Goal: Task Accomplishment & Management: Use online tool/utility

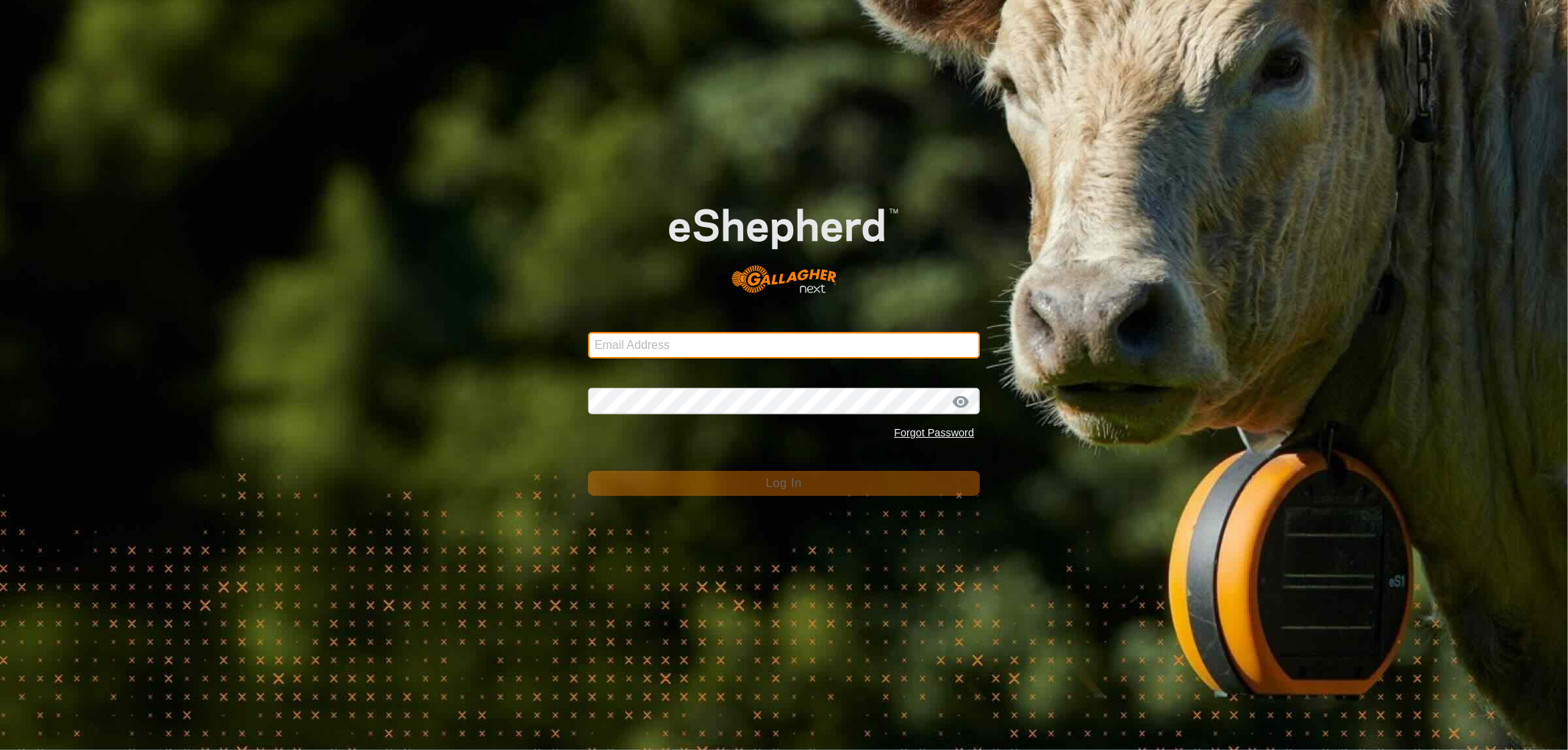
click at [712, 351] on input "Email Address" at bounding box center [784, 345] width 392 height 27
type input "[EMAIL_ADDRESS][DOMAIN_NAME]"
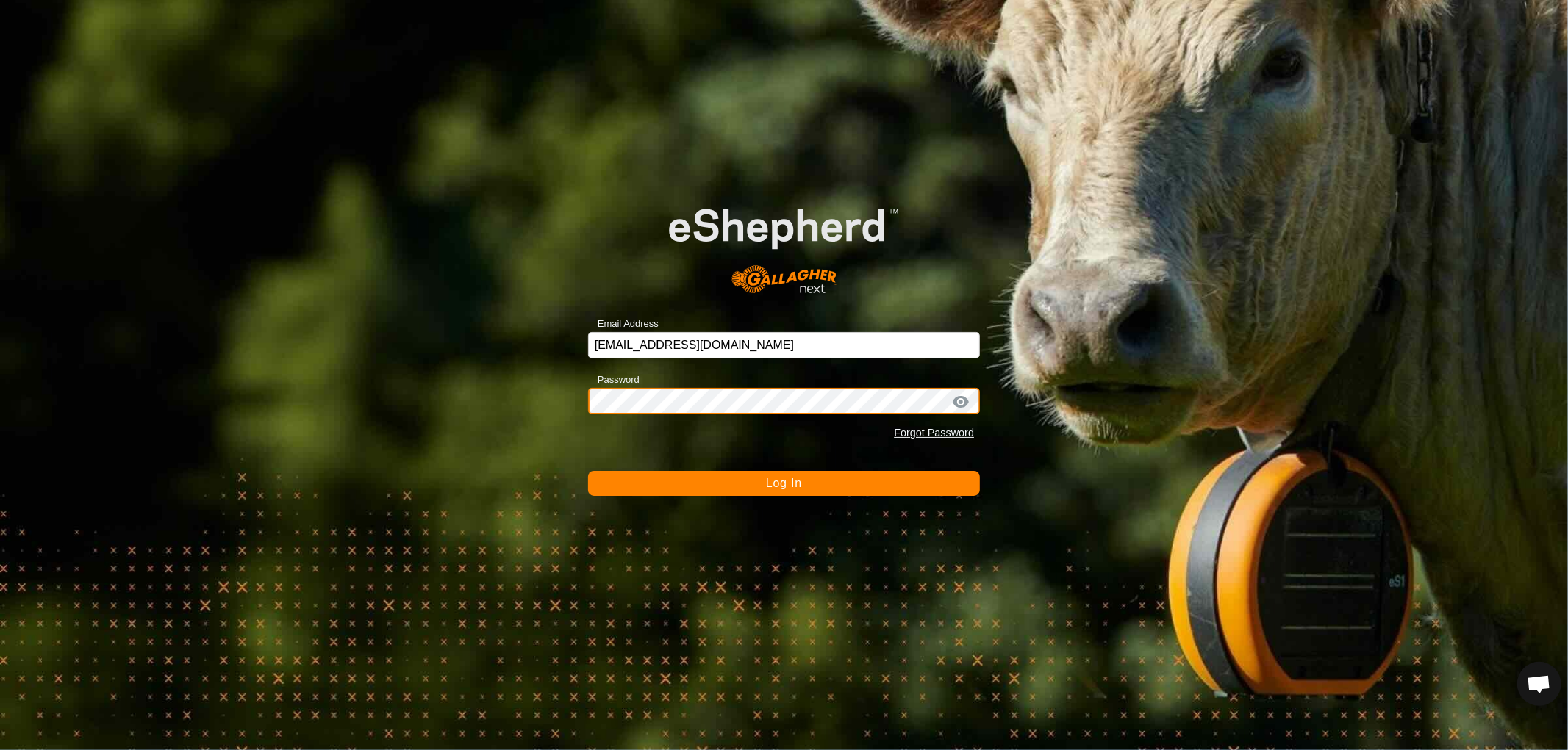
click at [588, 471] on button "Log In" at bounding box center [784, 483] width 392 height 25
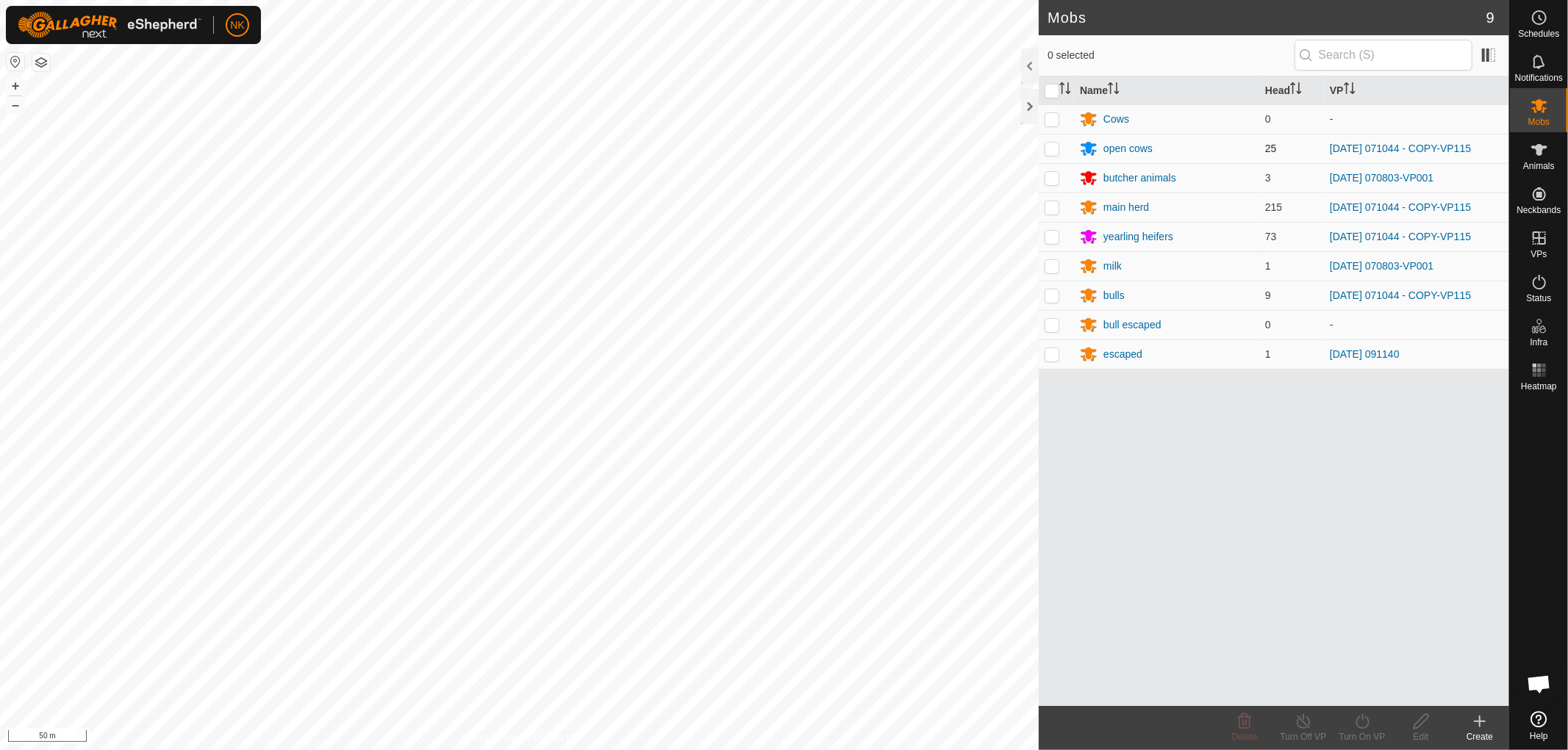
click at [1047, 149] on p-checkbox at bounding box center [1051, 149] width 15 height 12
checkbox input "true"
click at [1048, 207] on p-checkbox at bounding box center [1051, 207] width 15 height 12
checkbox input "true"
click at [1043, 233] on td at bounding box center [1056, 237] width 35 height 29
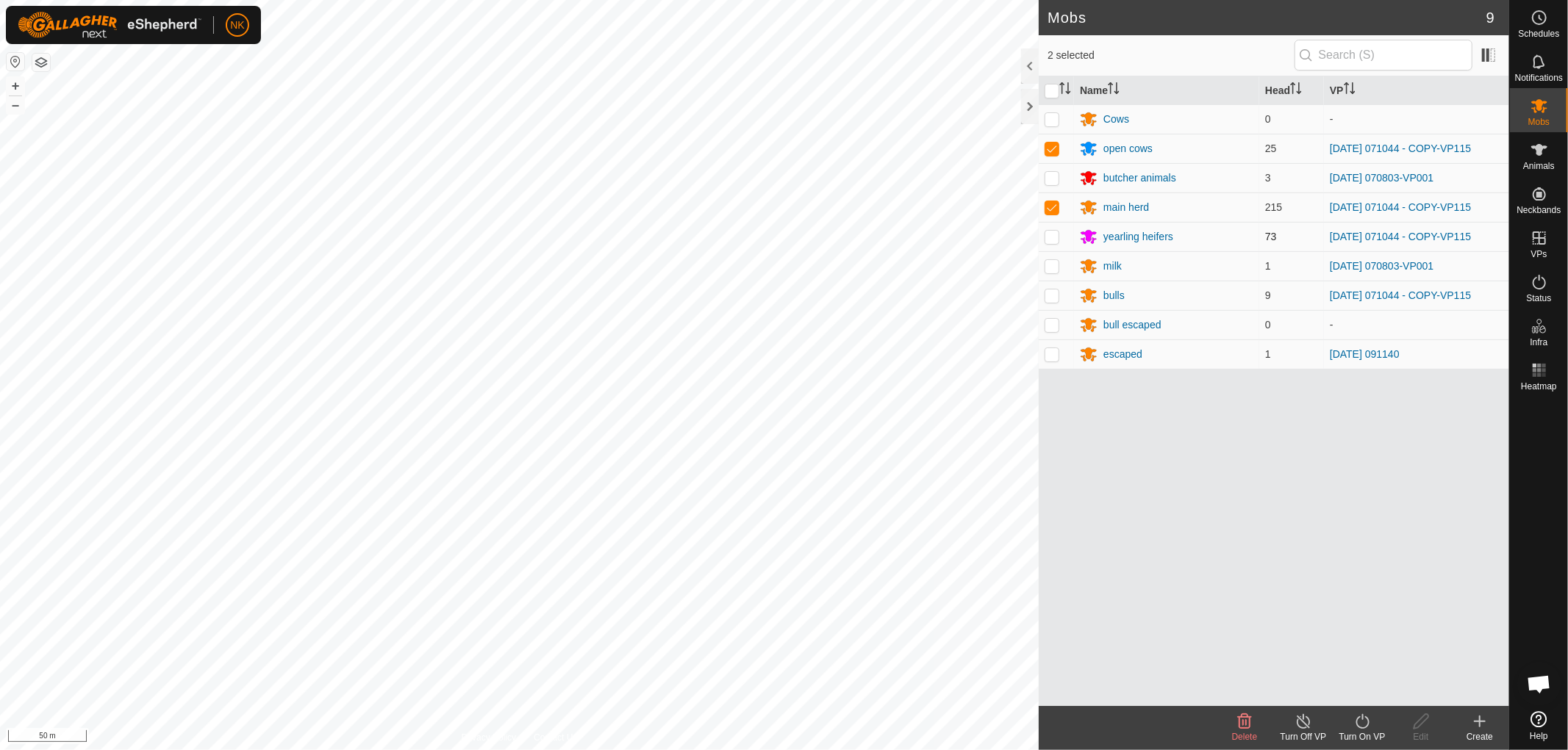
checkbox input "true"
click at [1052, 301] on p-tablecheckbox at bounding box center [1051, 296] width 15 height 12
checkbox input "true"
click at [1352, 723] on turn-on-svg-icon at bounding box center [1362, 722] width 59 height 18
click at [1365, 694] on link "Now" at bounding box center [1406, 689] width 145 height 29
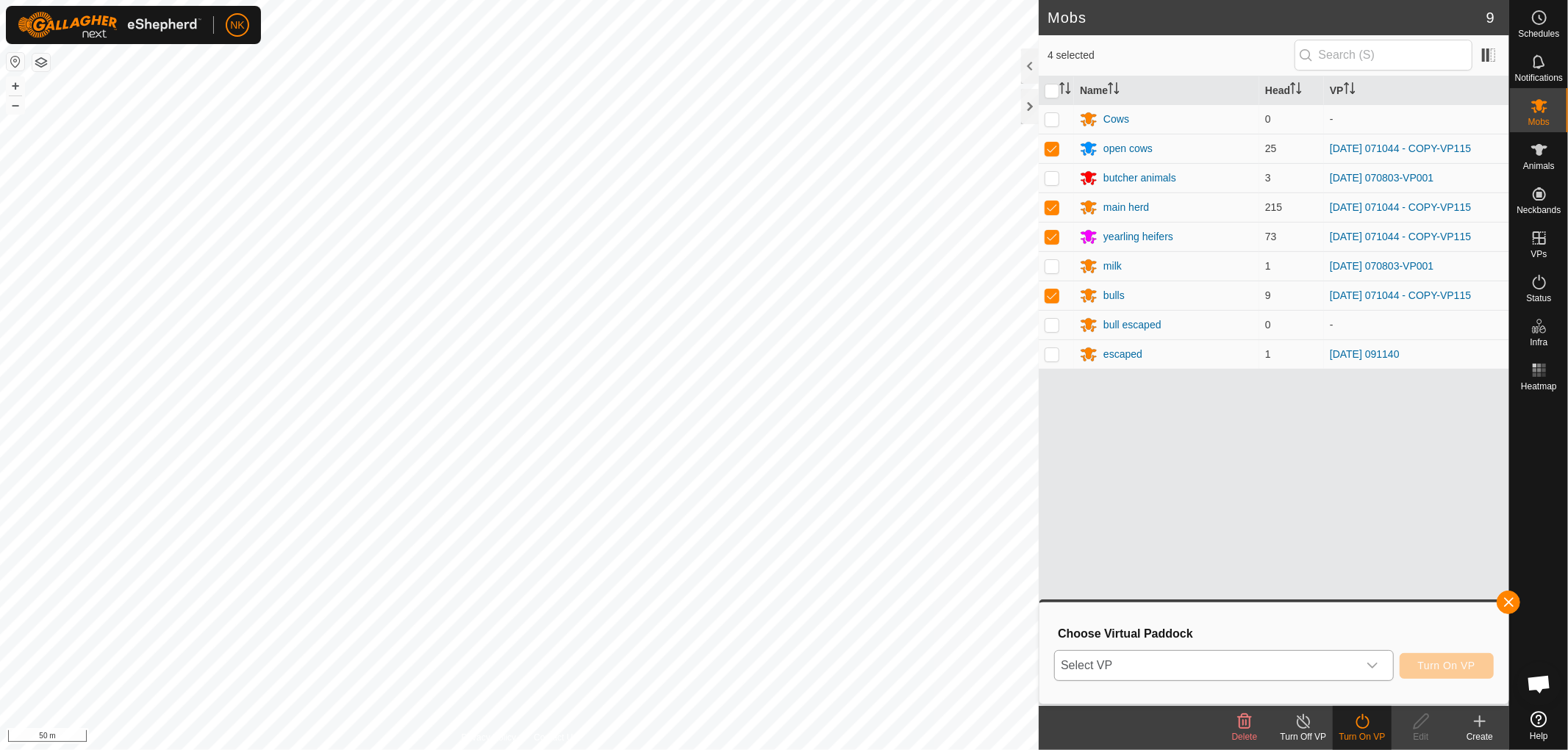
click at [1278, 664] on span "Select VP" at bounding box center [1206, 665] width 303 height 29
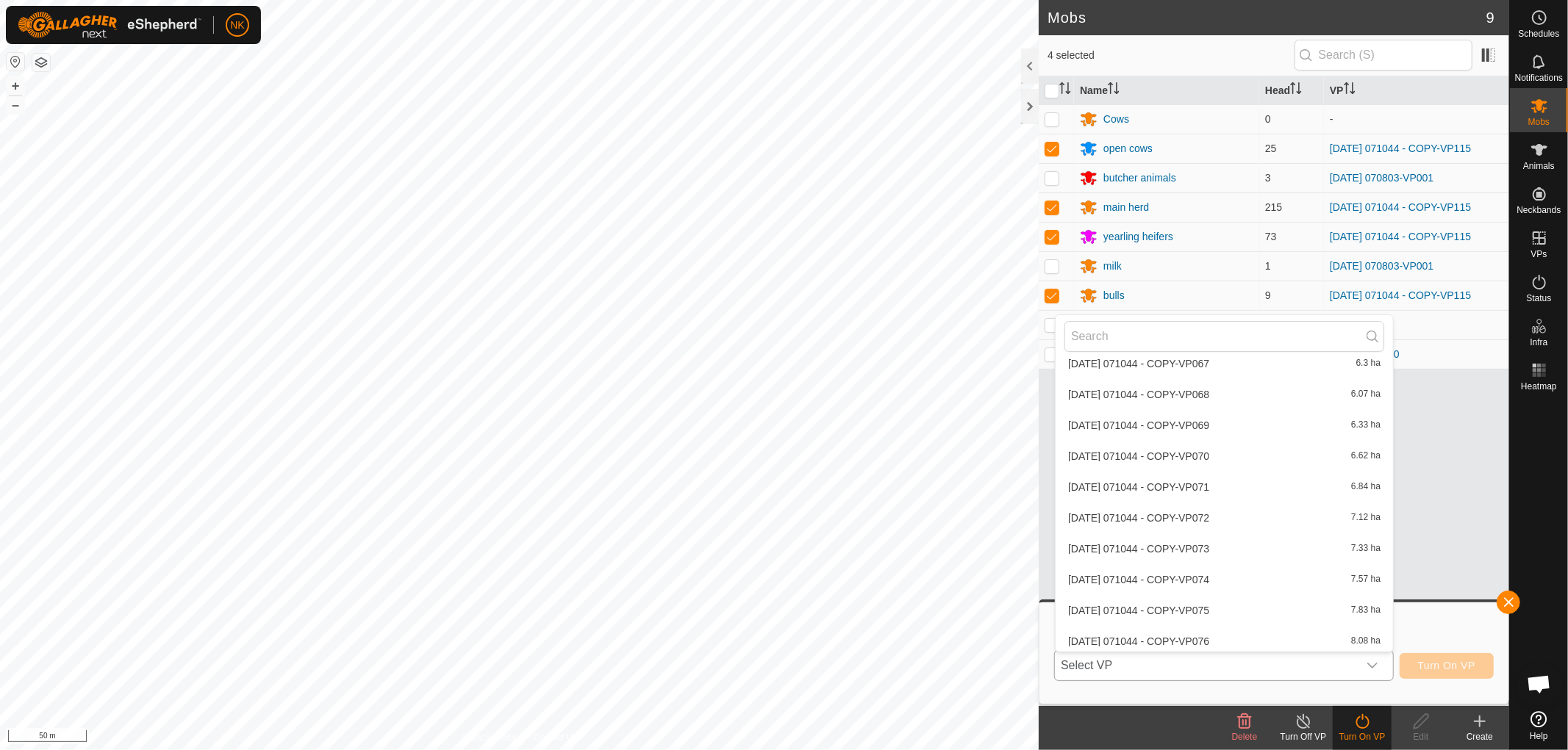
scroll to position [917, 0]
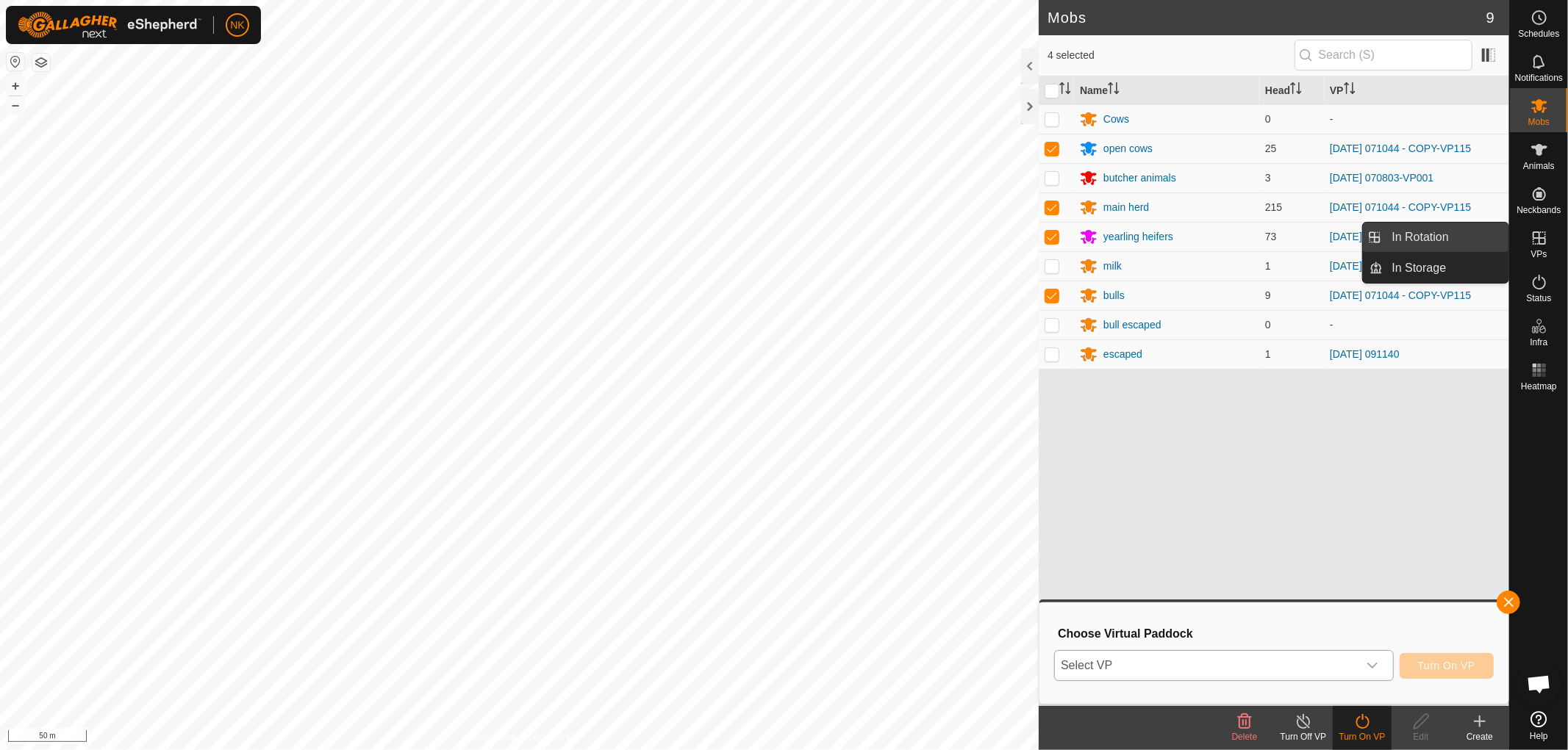
drag, startPoint x: 1500, startPoint y: 253, endPoint x: 1417, endPoint y: 236, distance: 84.7
click at [1417, 236] on link "In Rotation" at bounding box center [1446, 237] width 126 height 29
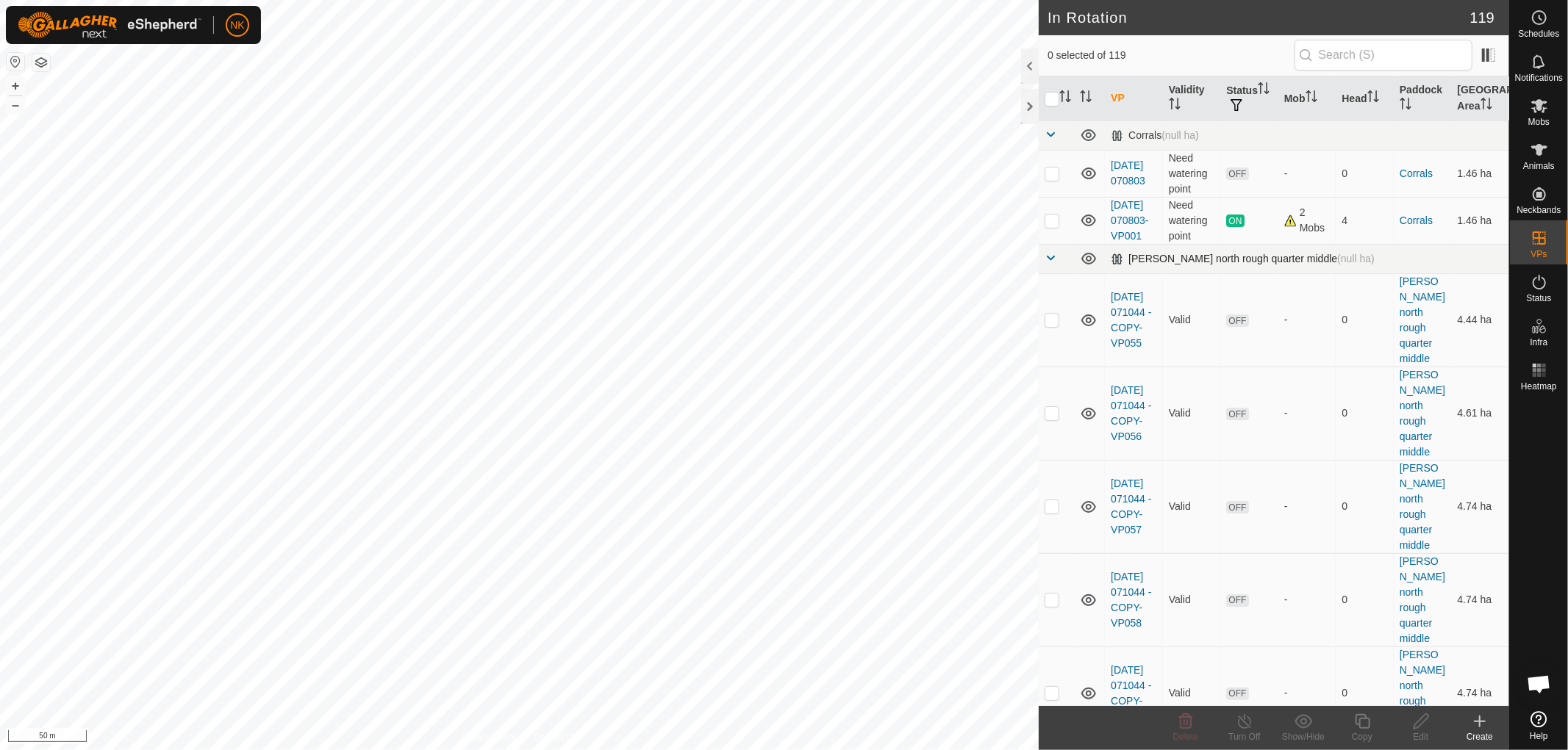
click at [1047, 264] on span at bounding box center [1050, 258] width 12 height 12
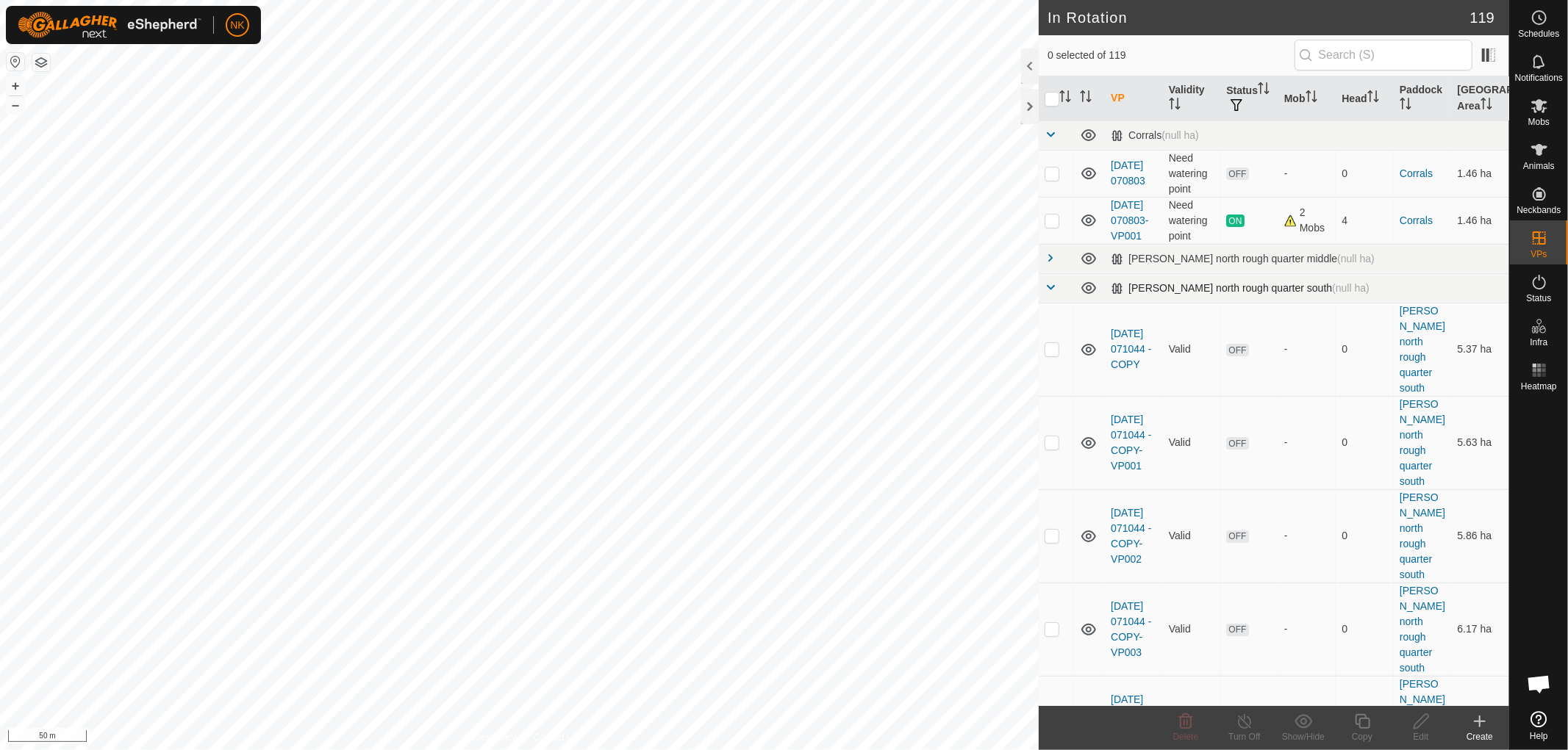
click at [1049, 293] on span at bounding box center [1050, 287] width 12 height 12
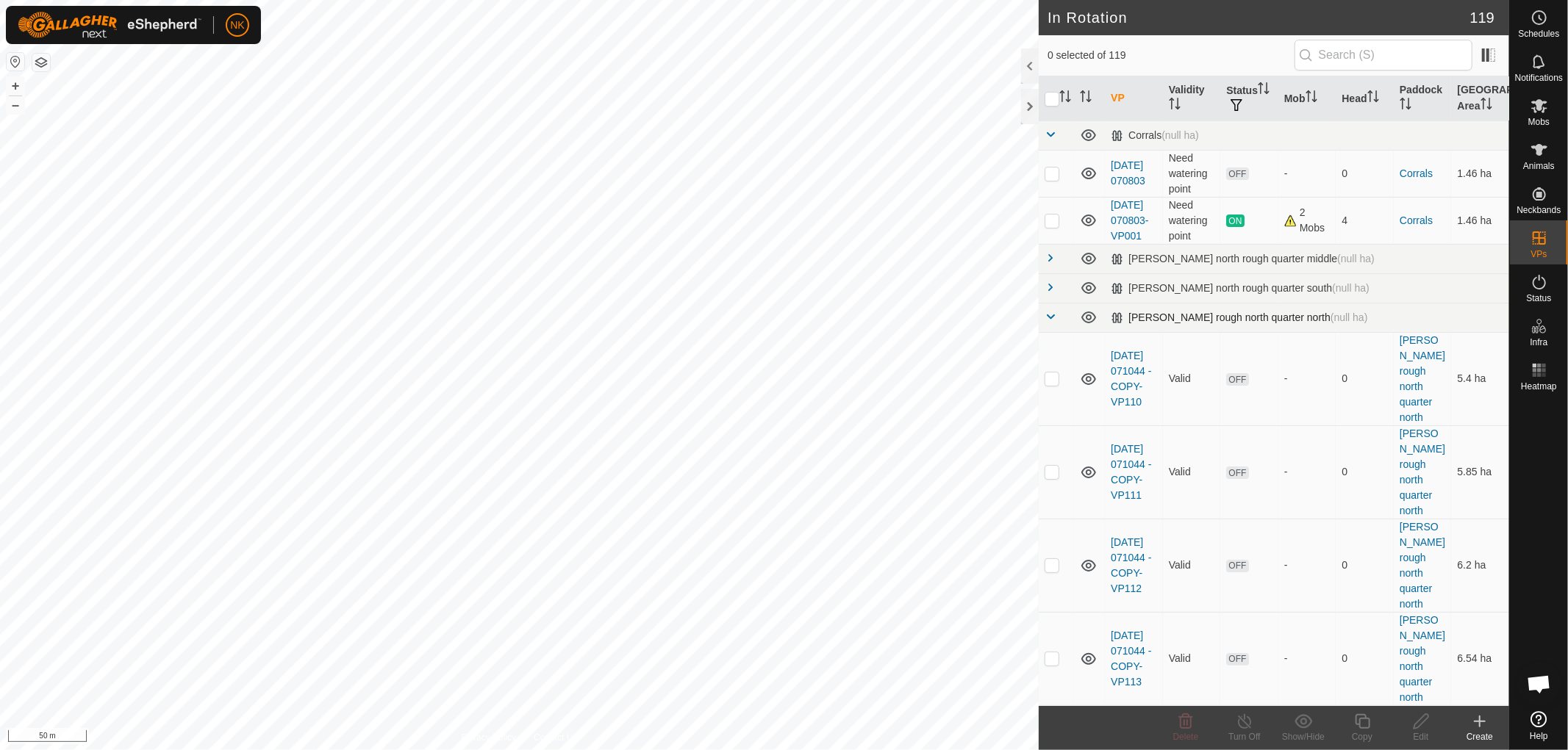
click at [1047, 322] on span at bounding box center [1050, 317] width 12 height 12
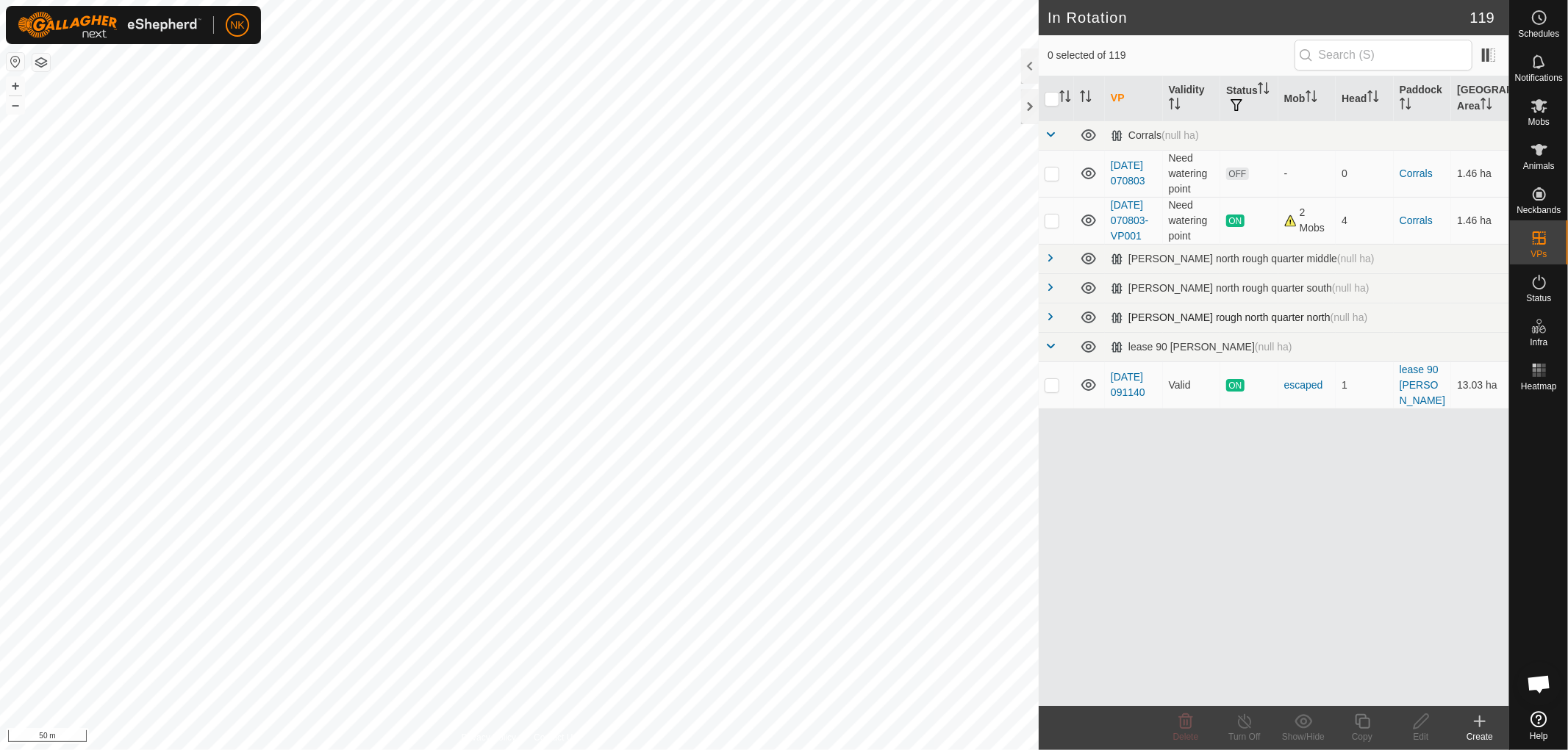
click at [1047, 322] on span at bounding box center [1050, 317] width 12 height 12
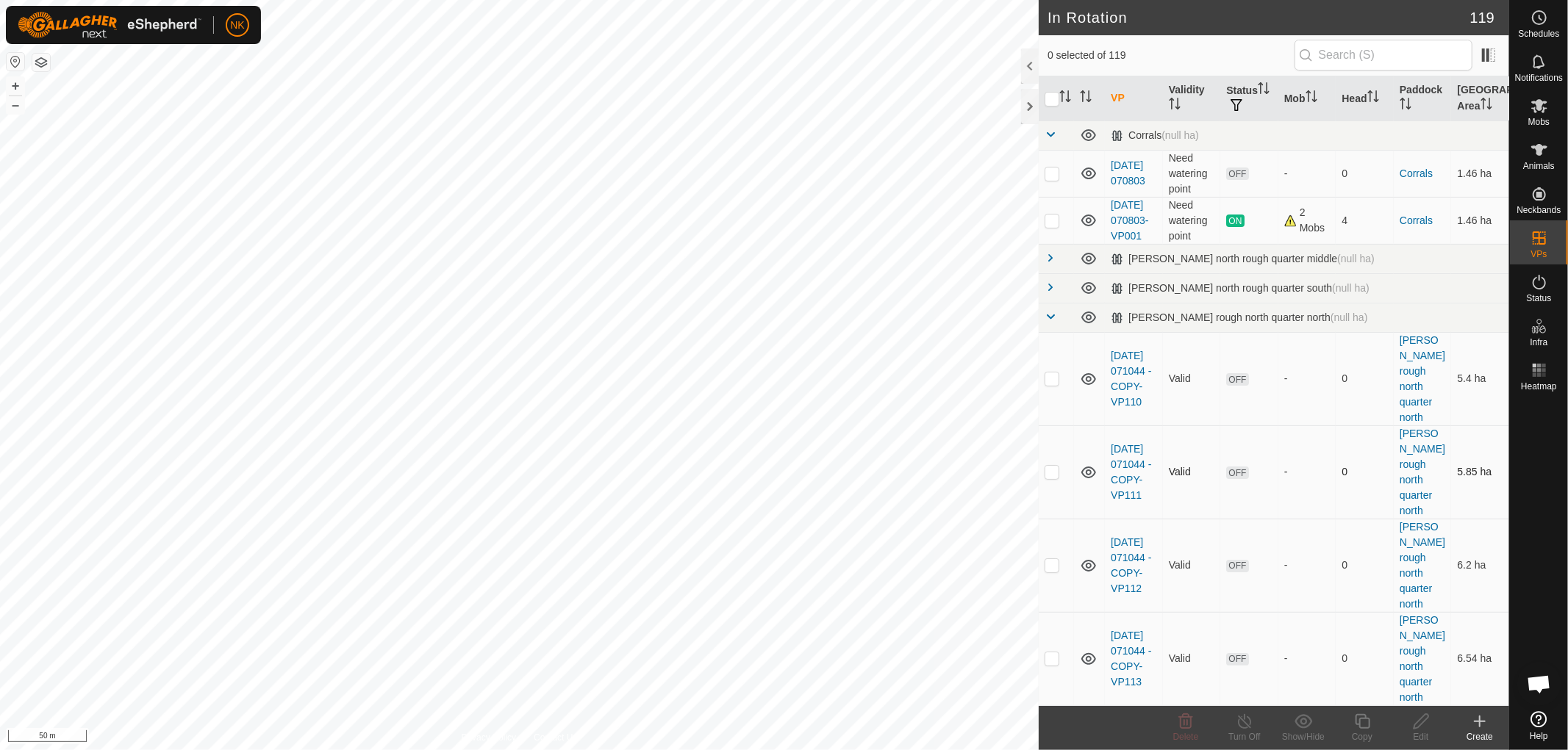
scroll to position [186, 0]
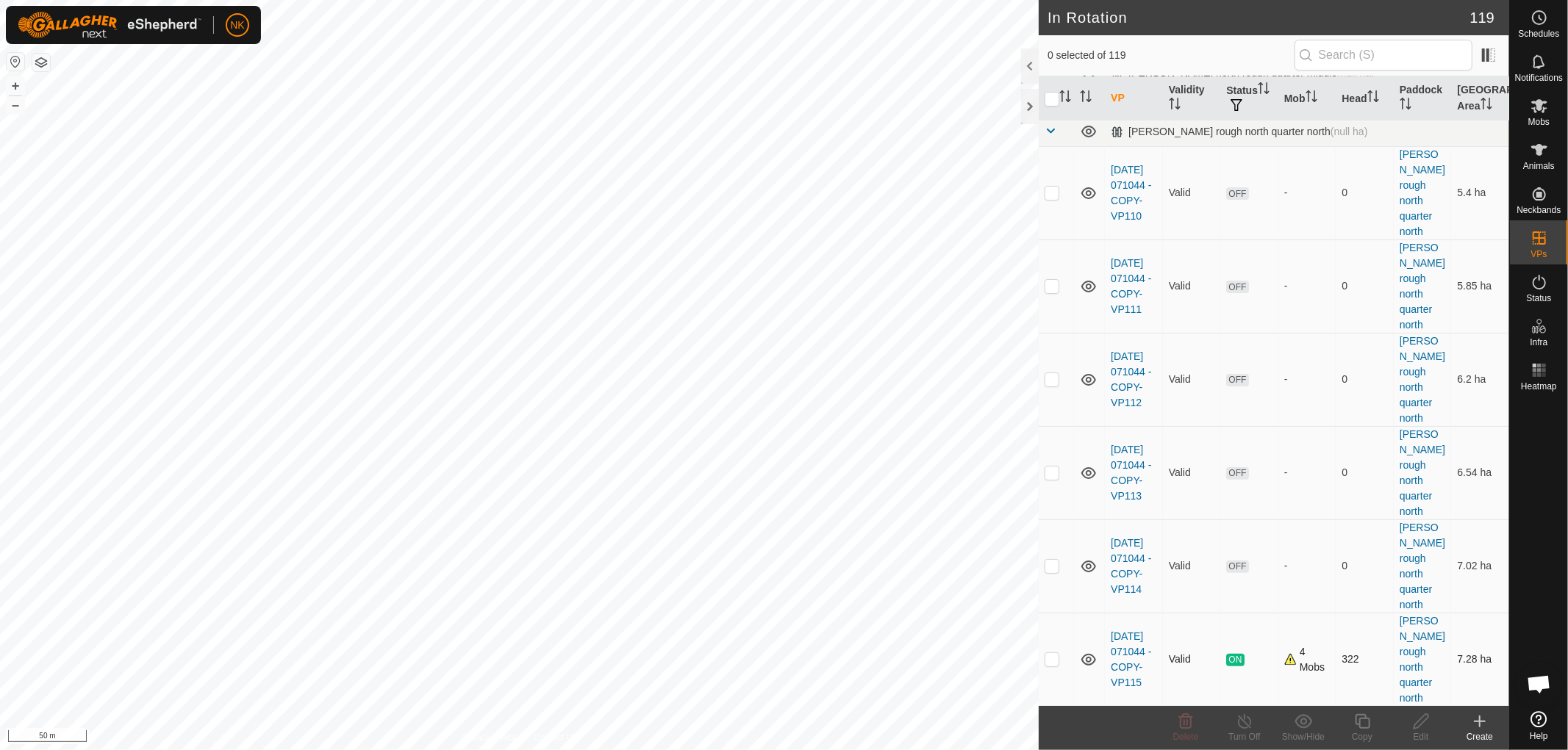
drag, startPoint x: 1053, startPoint y: 592, endPoint x: 1044, endPoint y: 588, distance: 9.8
click at [1053, 653] on p-checkbox at bounding box center [1051, 659] width 15 height 12
checkbox input "true"
click at [1362, 724] on icon at bounding box center [1362, 722] width 18 height 18
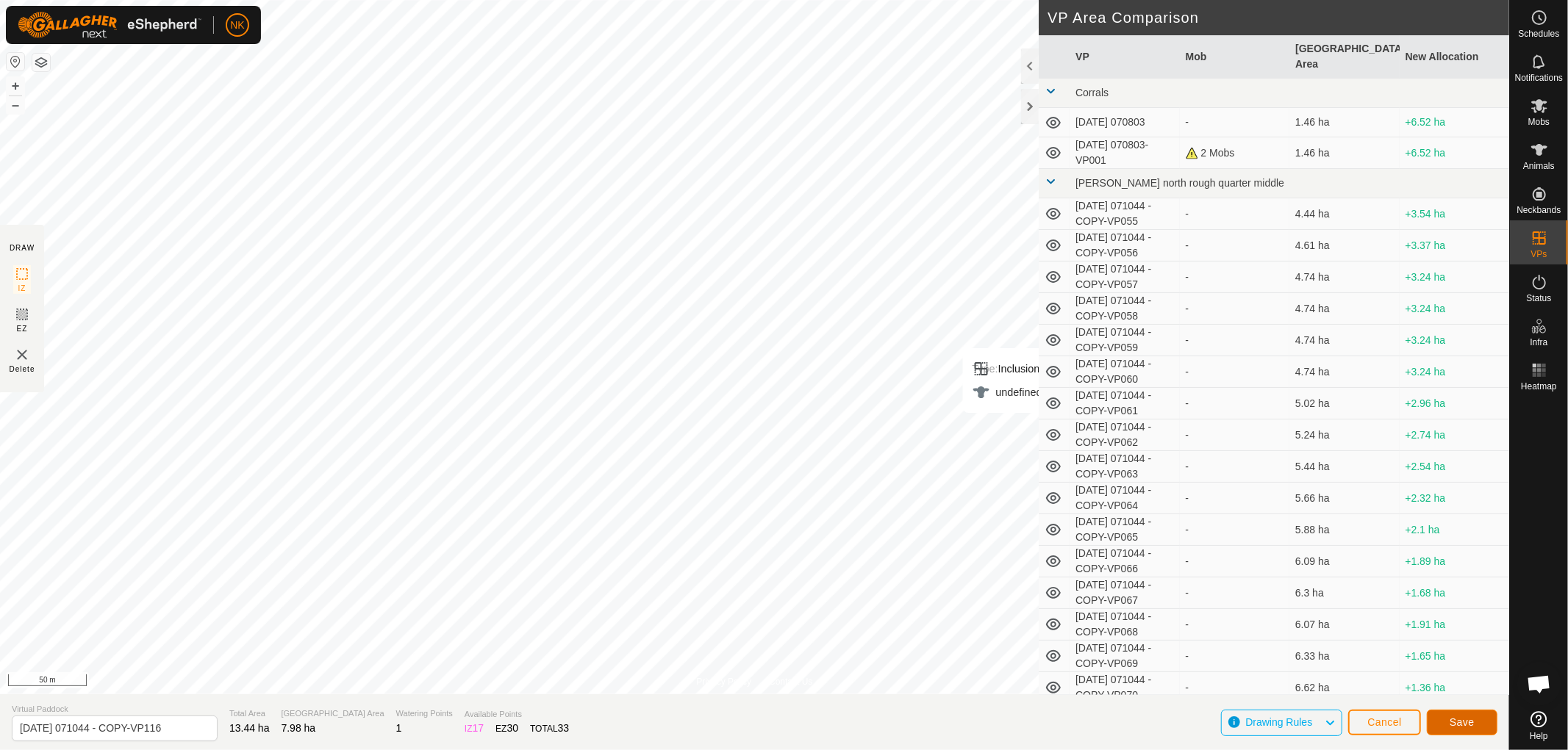
click at [1452, 723] on span "Save" at bounding box center [1462, 723] width 25 height 12
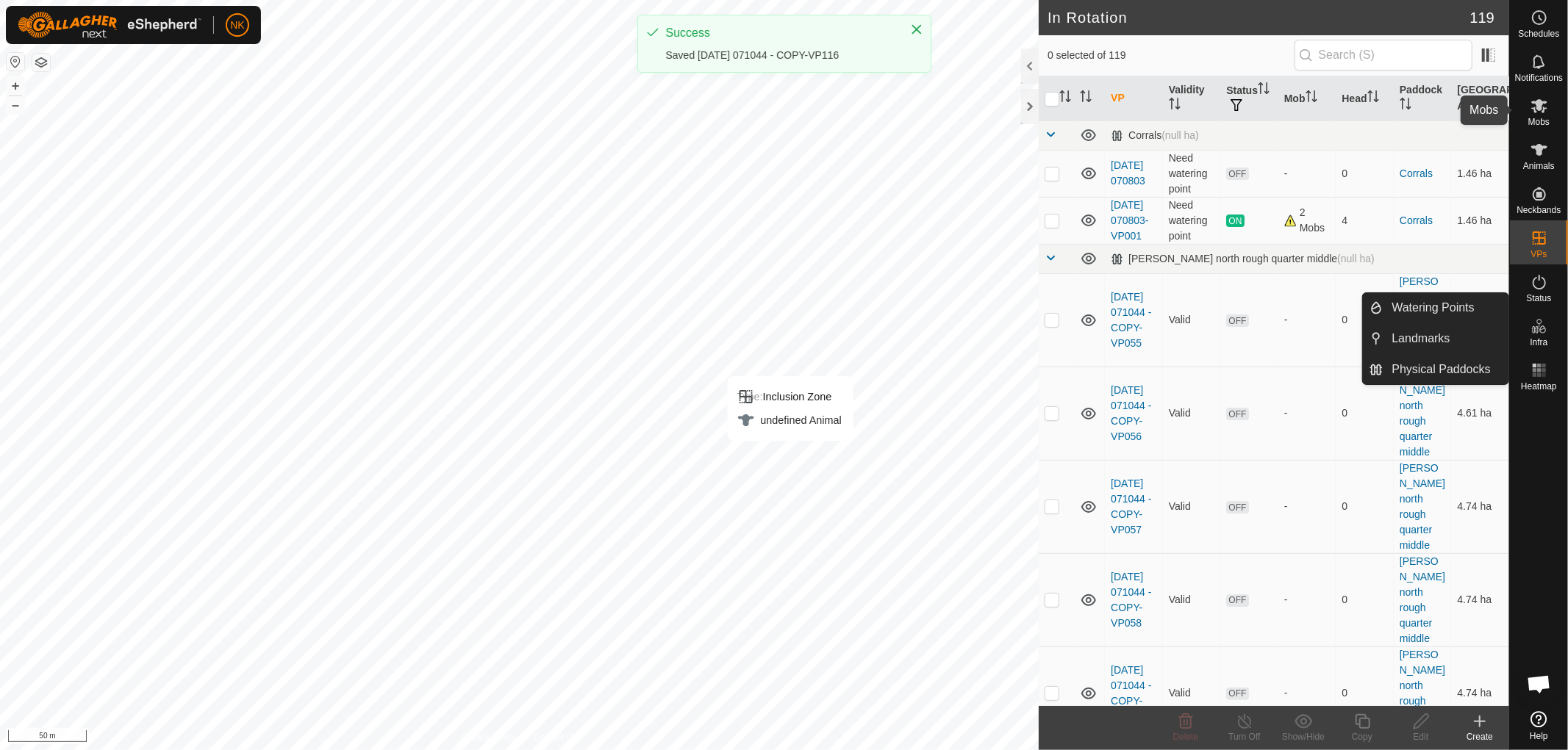
click at [1540, 119] on span "Mobs" at bounding box center [1539, 121] width 21 height 9
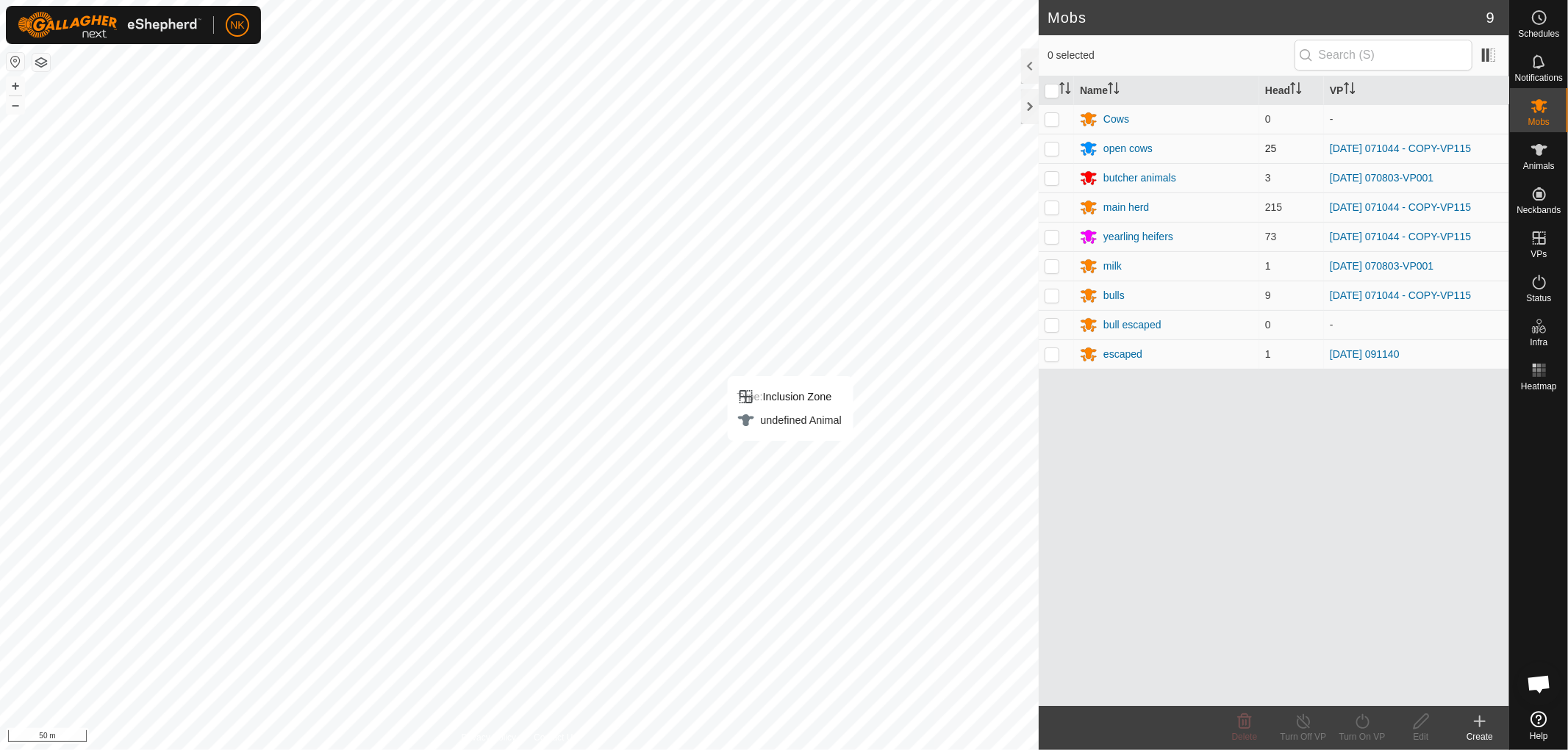
click at [1057, 145] on p-checkbox at bounding box center [1051, 149] width 15 height 12
checkbox input "true"
click at [1050, 197] on td at bounding box center [1056, 207] width 35 height 29
click at [1052, 213] on p-tablecheckbox at bounding box center [1051, 207] width 15 height 12
checkbox input "false"
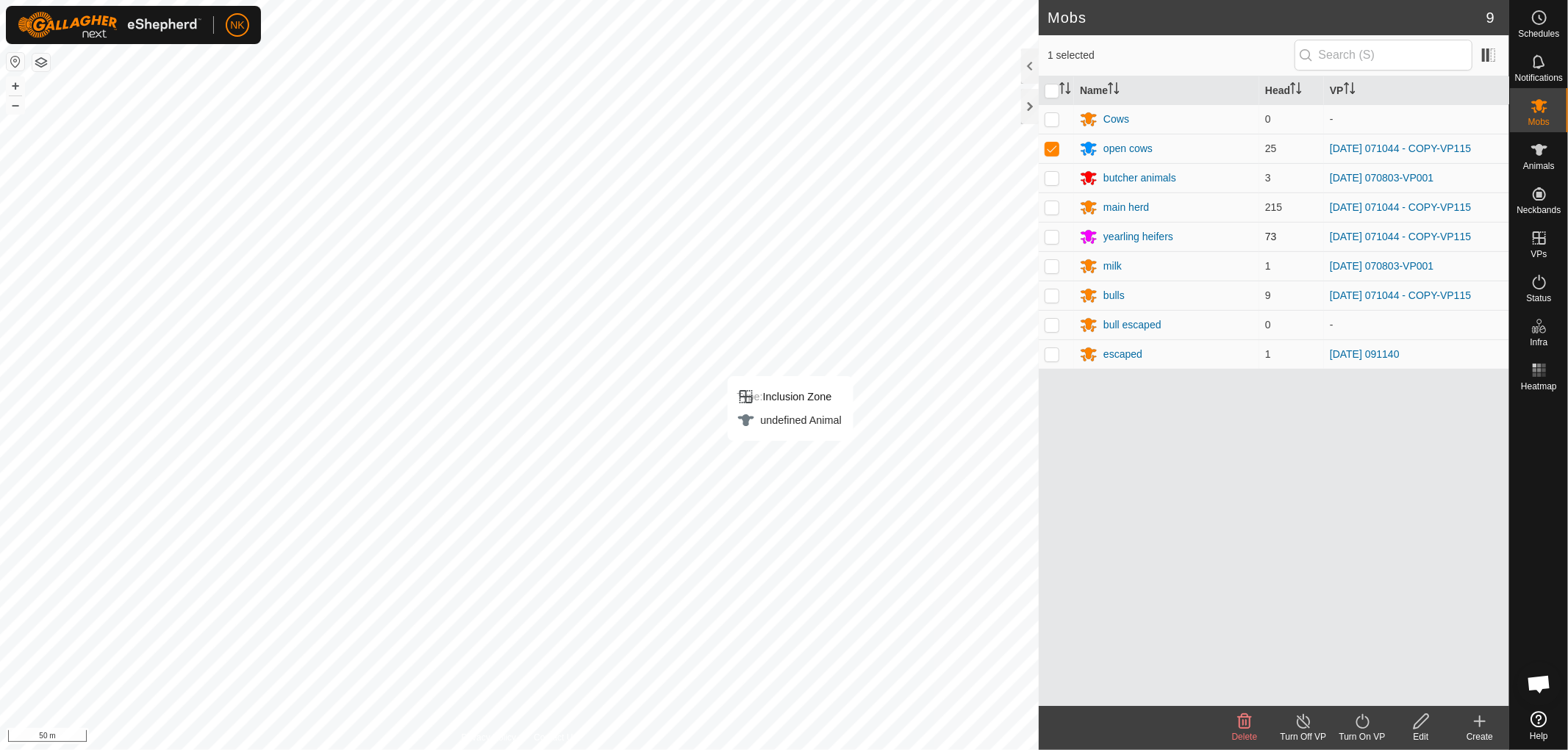
click at [1053, 238] on p-checkbox at bounding box center [1051, 237] width 15 height 12
checkbox input "true"
click at [1050, 210] on p-checkbox at bounding box center [1051, 207] width 15 height 12
checkbox input "true"
click at [1049, 298] on p-checkbox at bounding box center [1051, 296] width 15 height 12
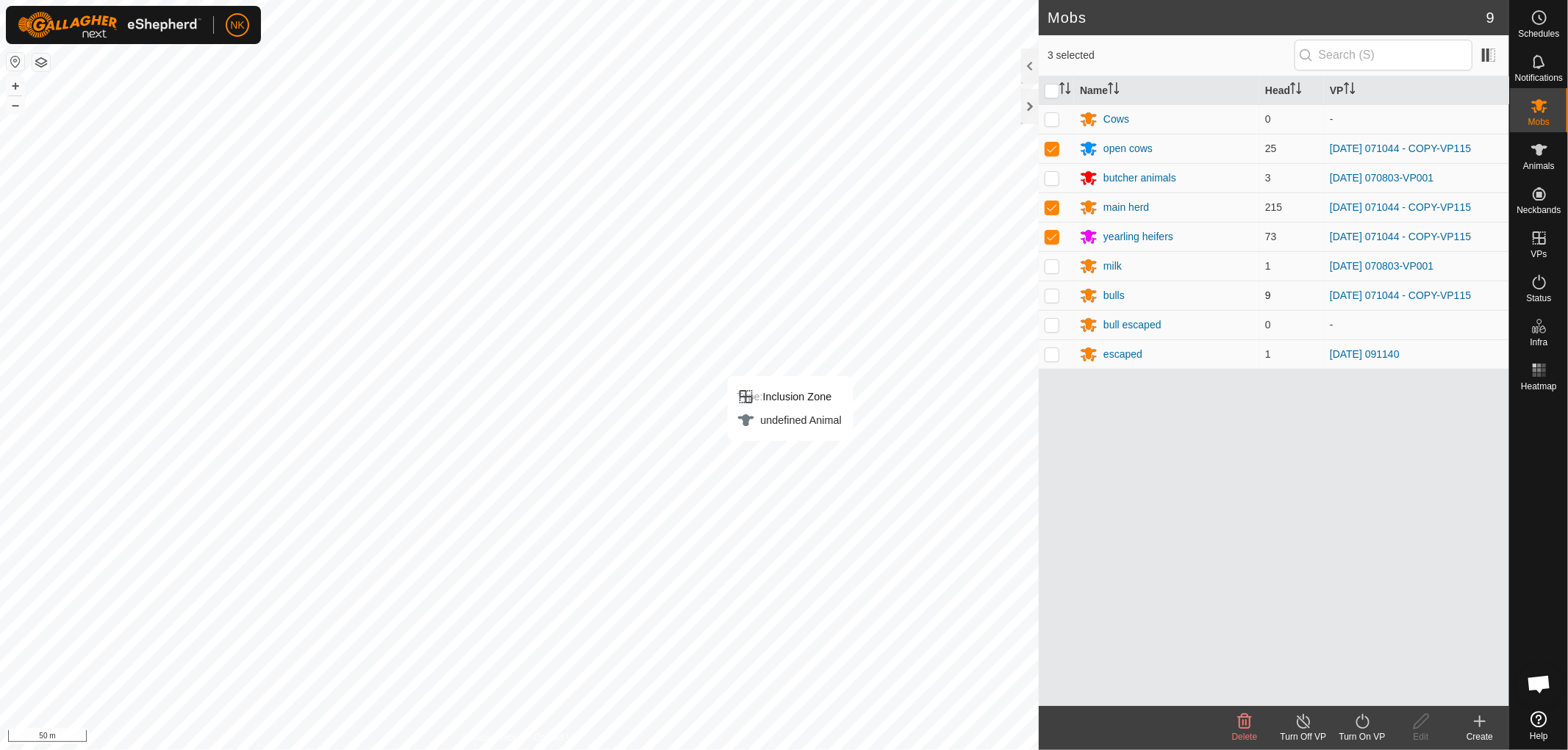
checkbox input "true"
click at [1351, 724] on turn-on-svg-icon at bounding box center [1362, 722] width 59 height 18
click at [1360, 695] on link "Now" at bounding box center [1406, 689] width 145 height 29
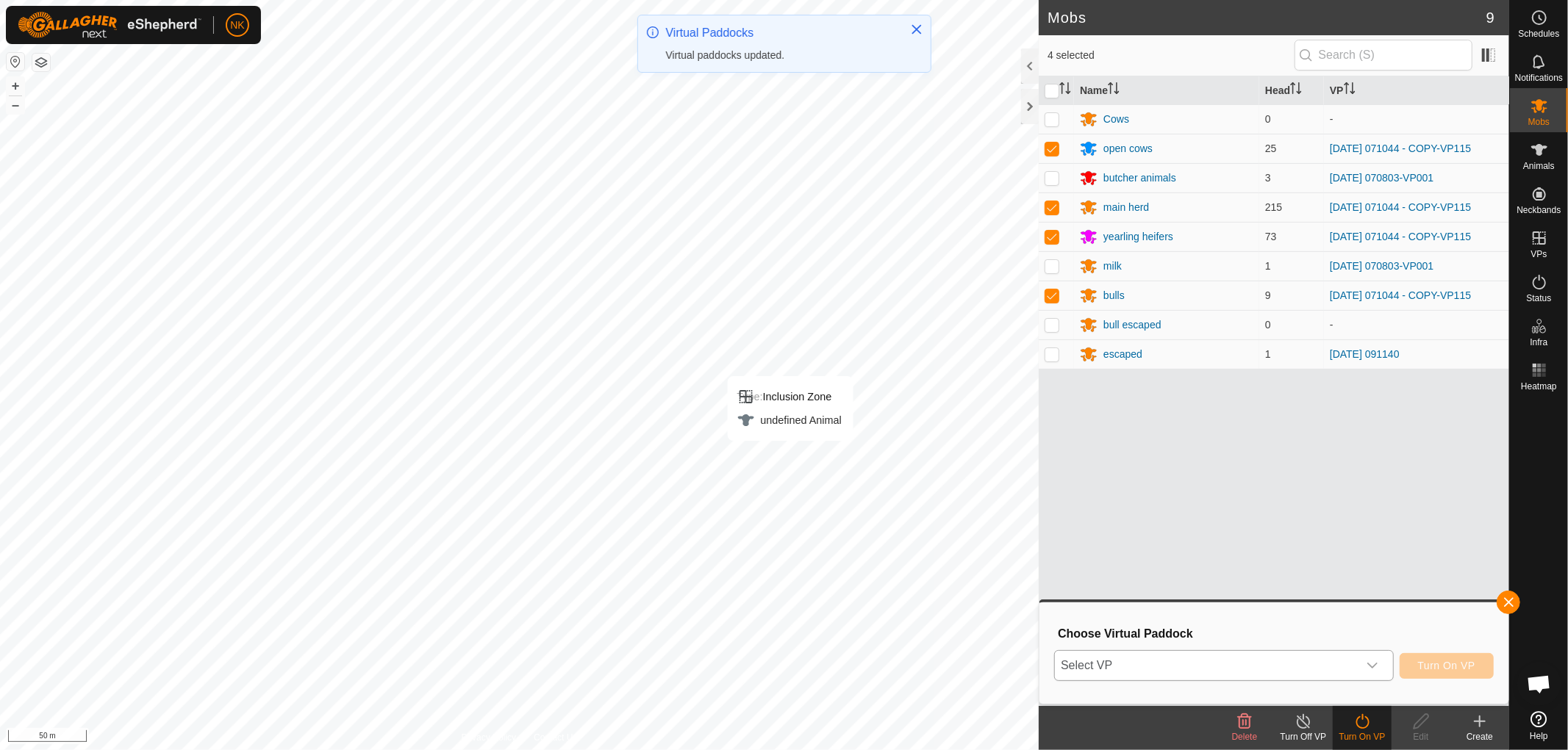
click at [1346, 667] on span "Select VP" at bounding box center [1206, 665] width 303 height 29
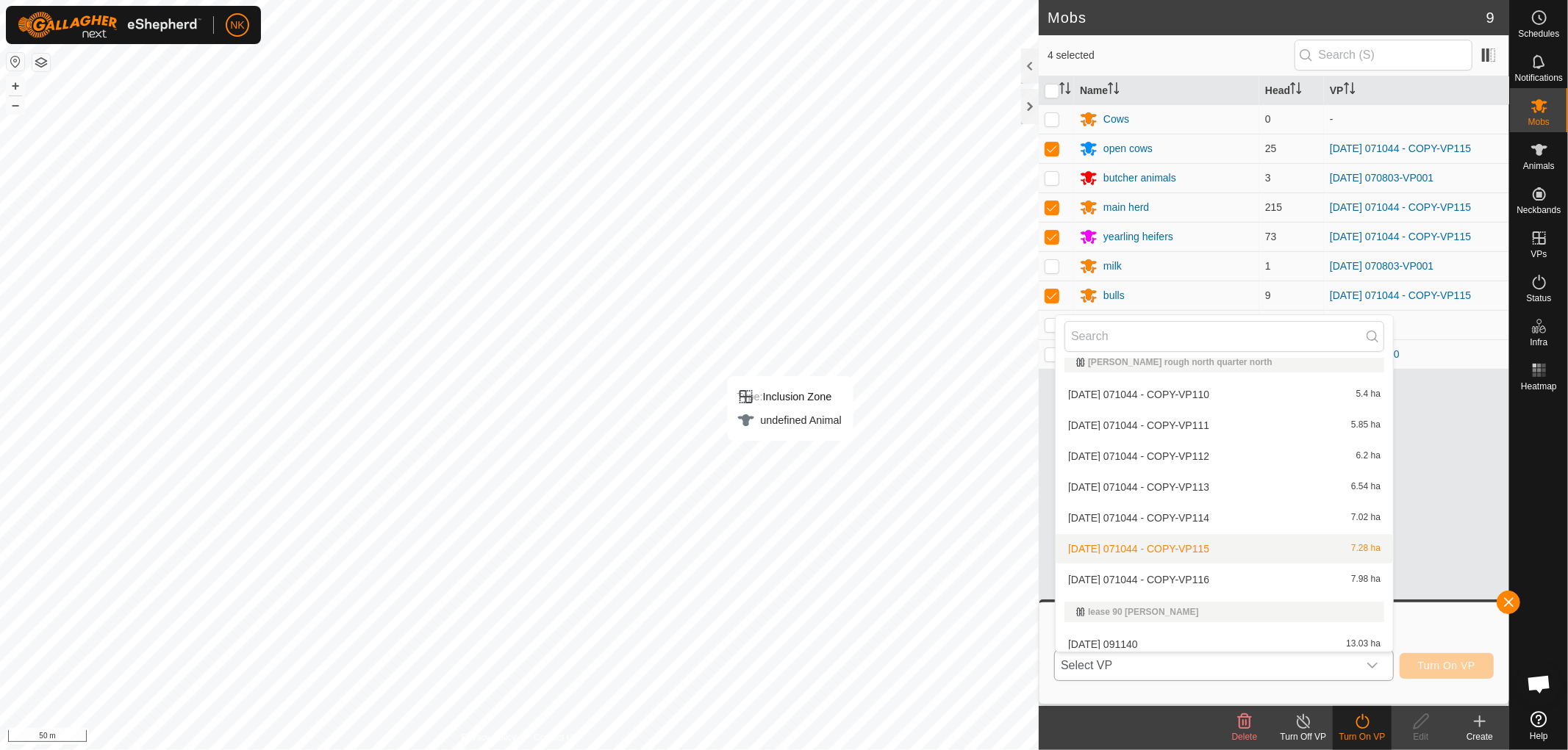
scroll to position [3574, 0]
click at [1191, 570] on li "[DATE] 071044 - COPY-VP116 7.98 ha" at bounding box center [1224, 576] width 337 height 29
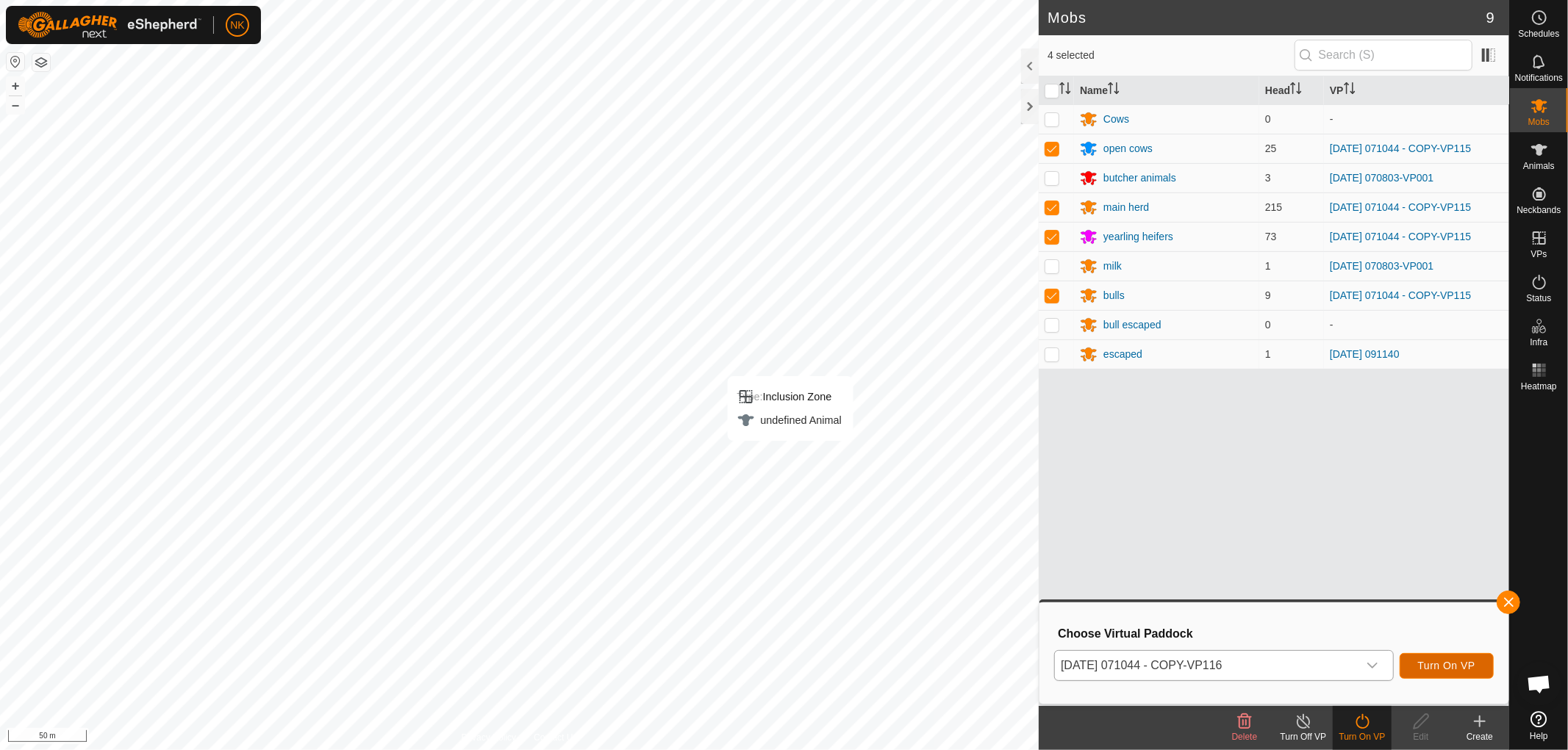
click at [1454, 664] on span "Turn On VP" at bounding box center [1447, 666] width 57 height 12
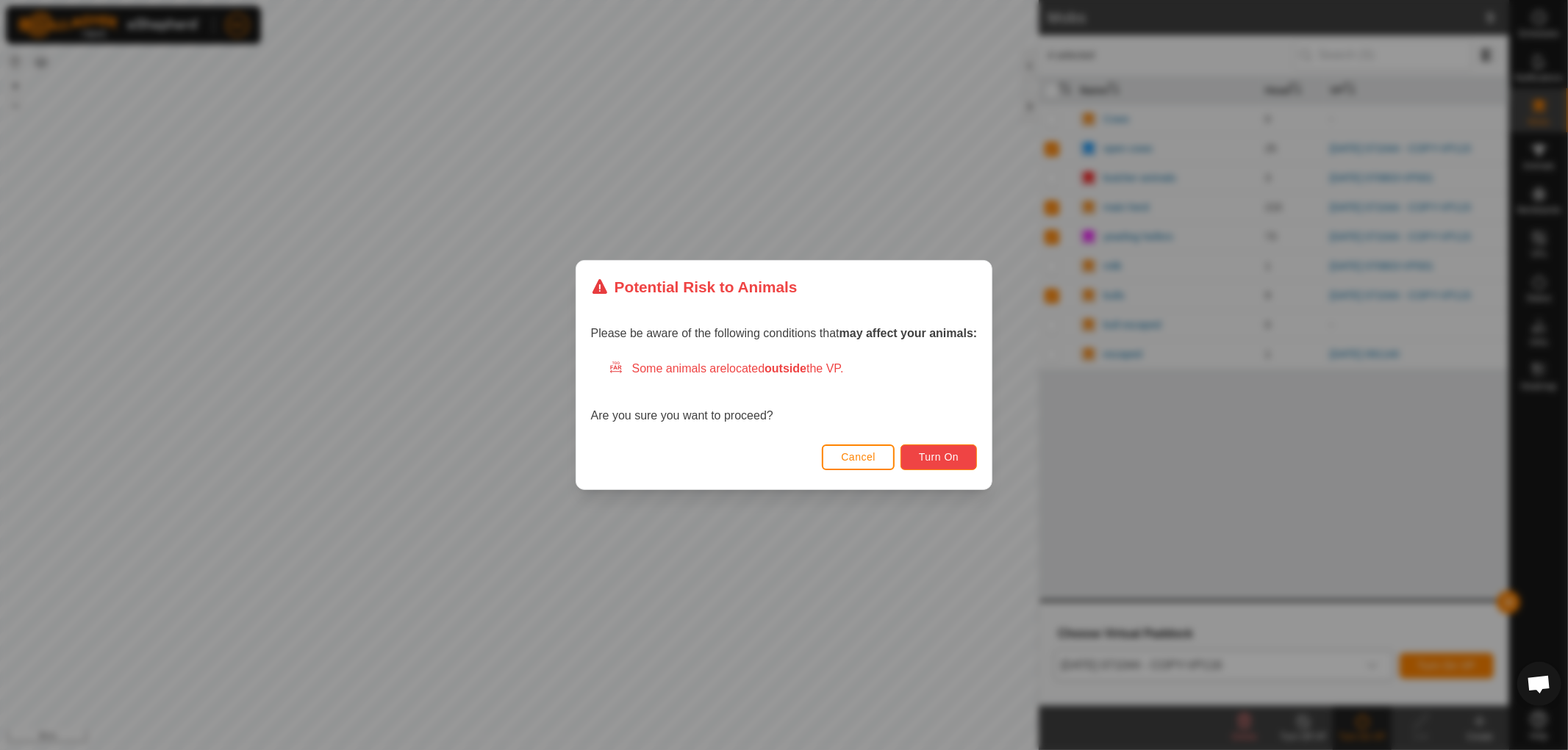
click at [951, 446] on button "Turn On" at bounding box center [938, 458] width 76 height 26
